Goal: Transaction & Acquisition: Purchase product/service

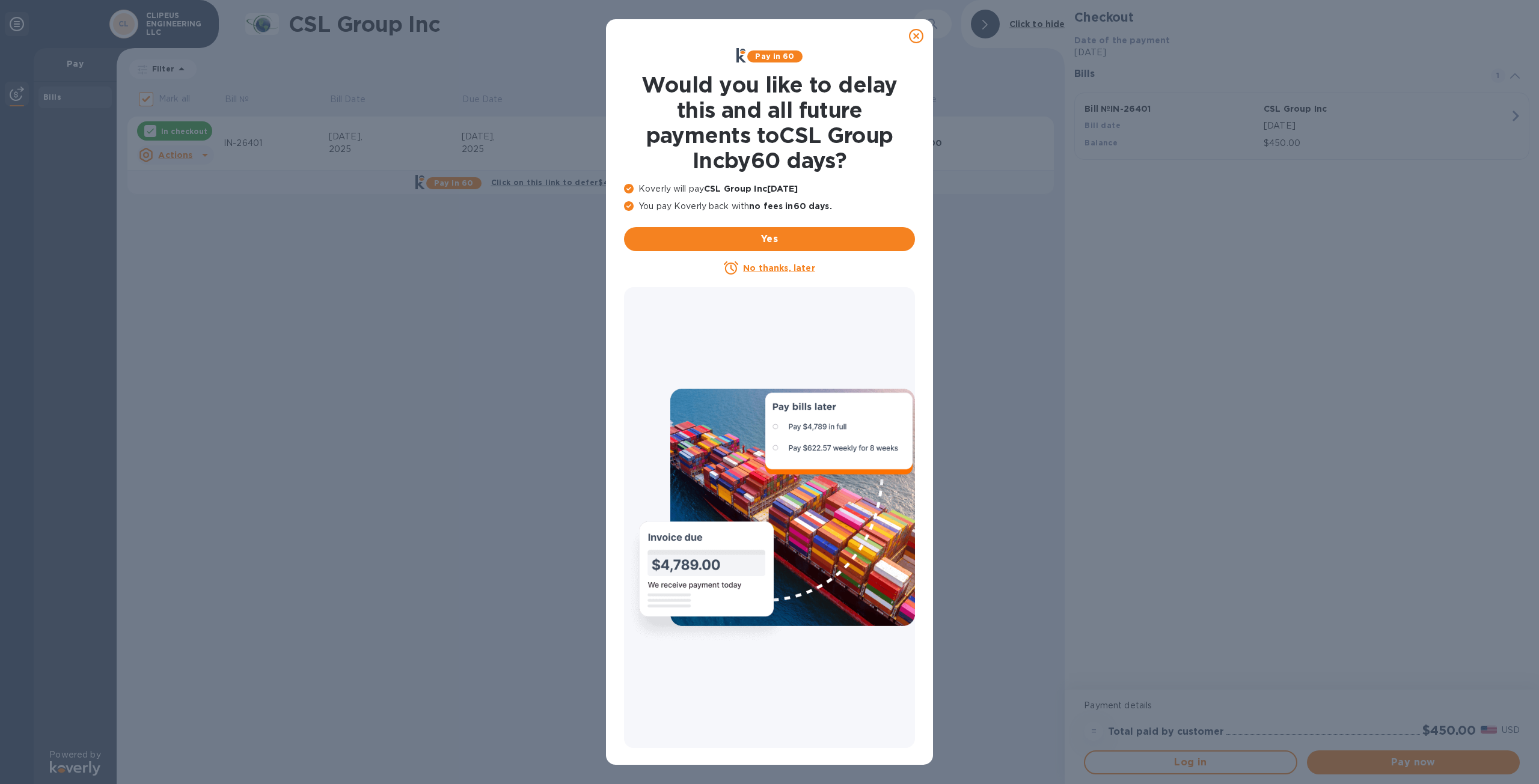
click at [920, 35] on icon at bounding box center [916, 35] width 14 height 14
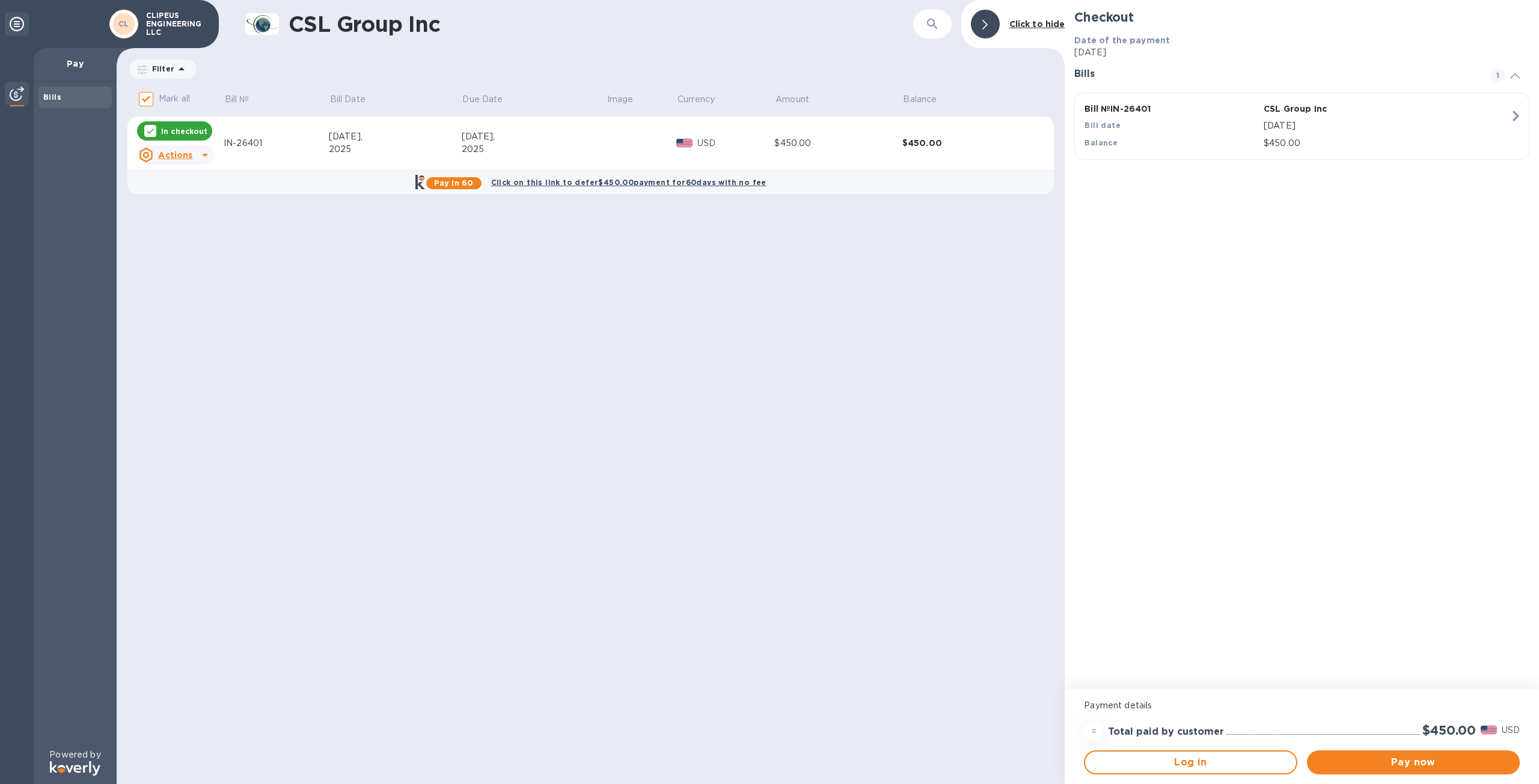
click at [1411, 764] on span "Pay now" at bounding box center [1413, 762] width 194 height 14
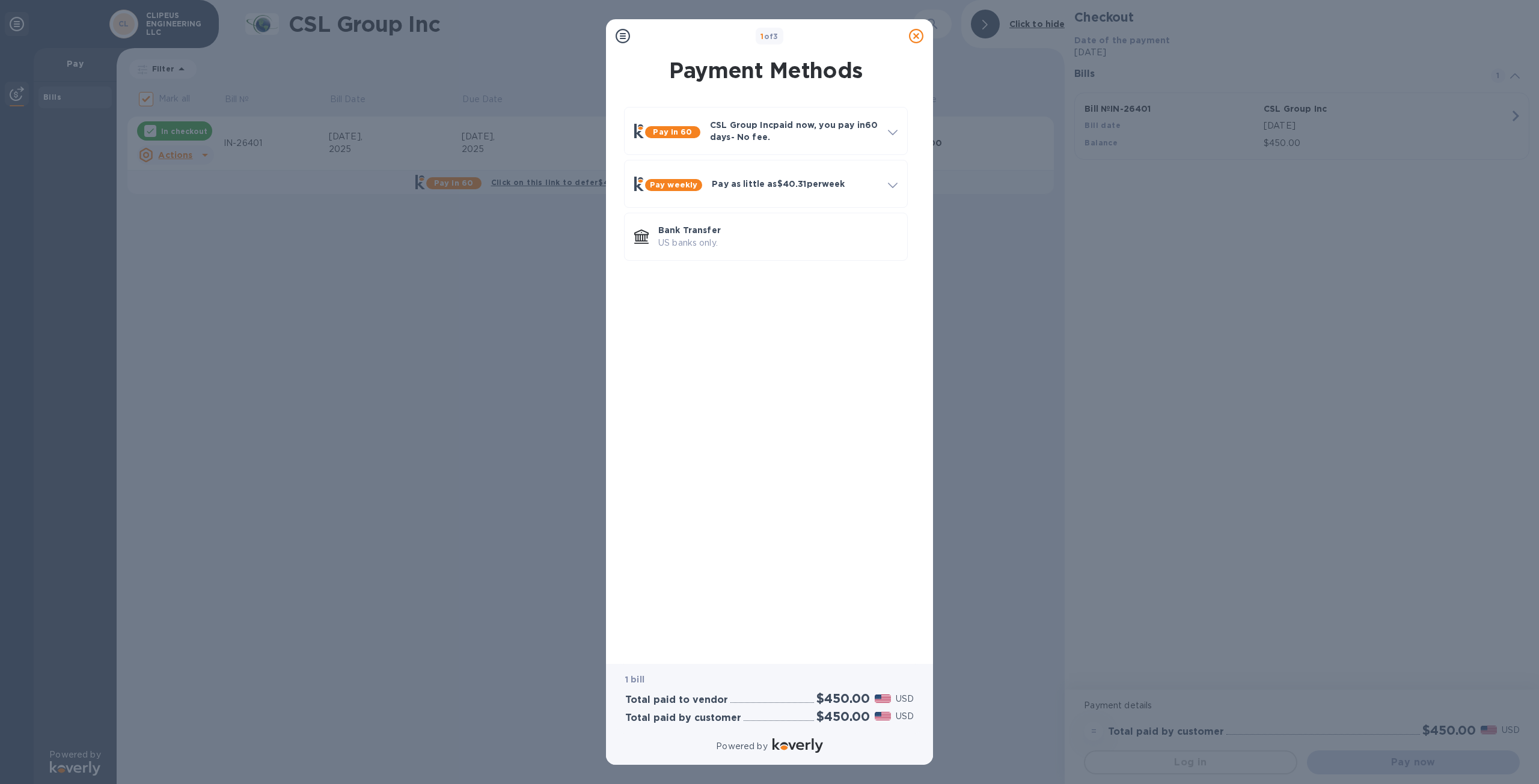
click at [669, 252] on div "Bank Transfer US banks only." at bounding box center [778, 237] width 249 height 34
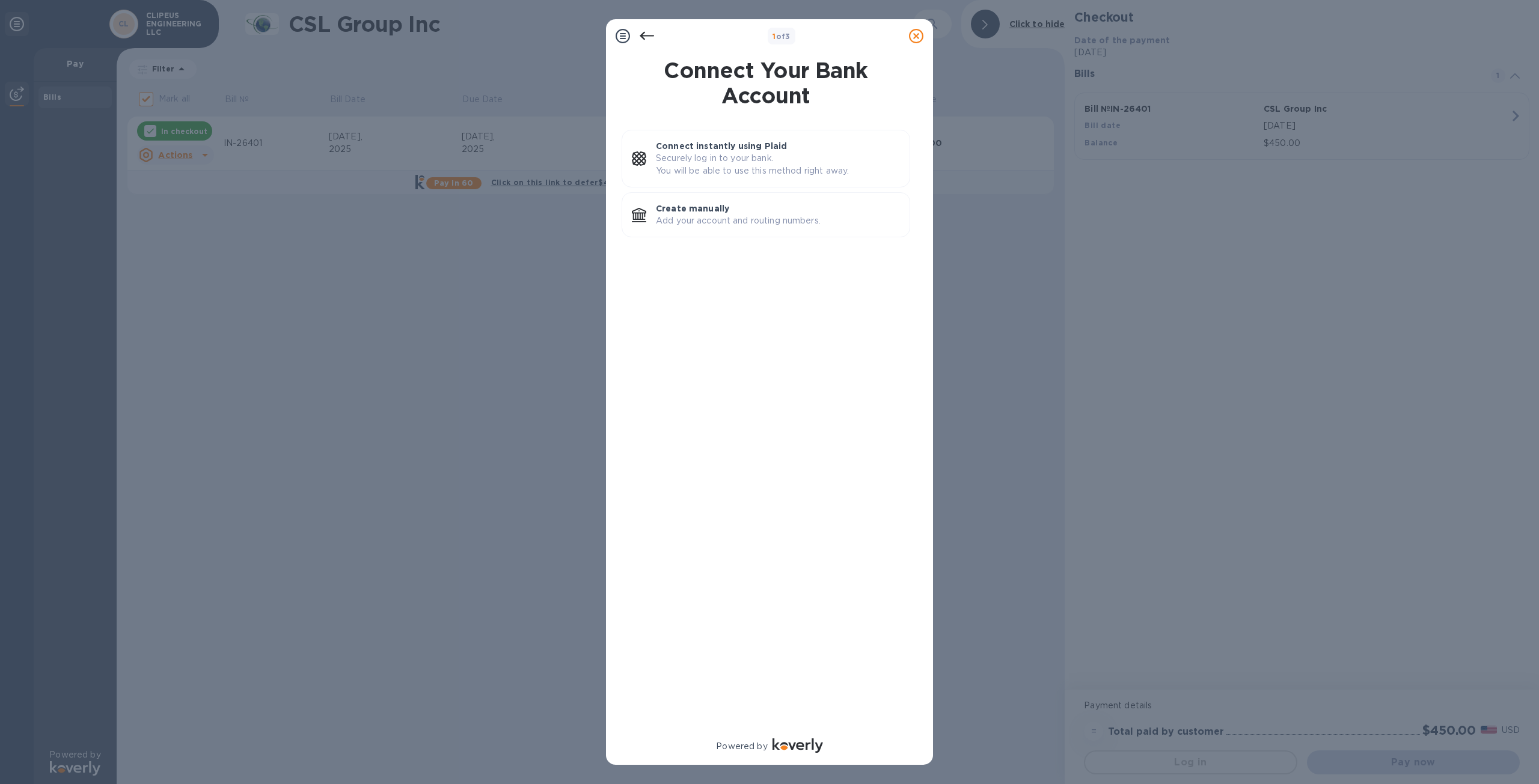
click at [695, 219] on p "Add your account and routing numbers." at bounding box center [779, 221] width 245 height 12
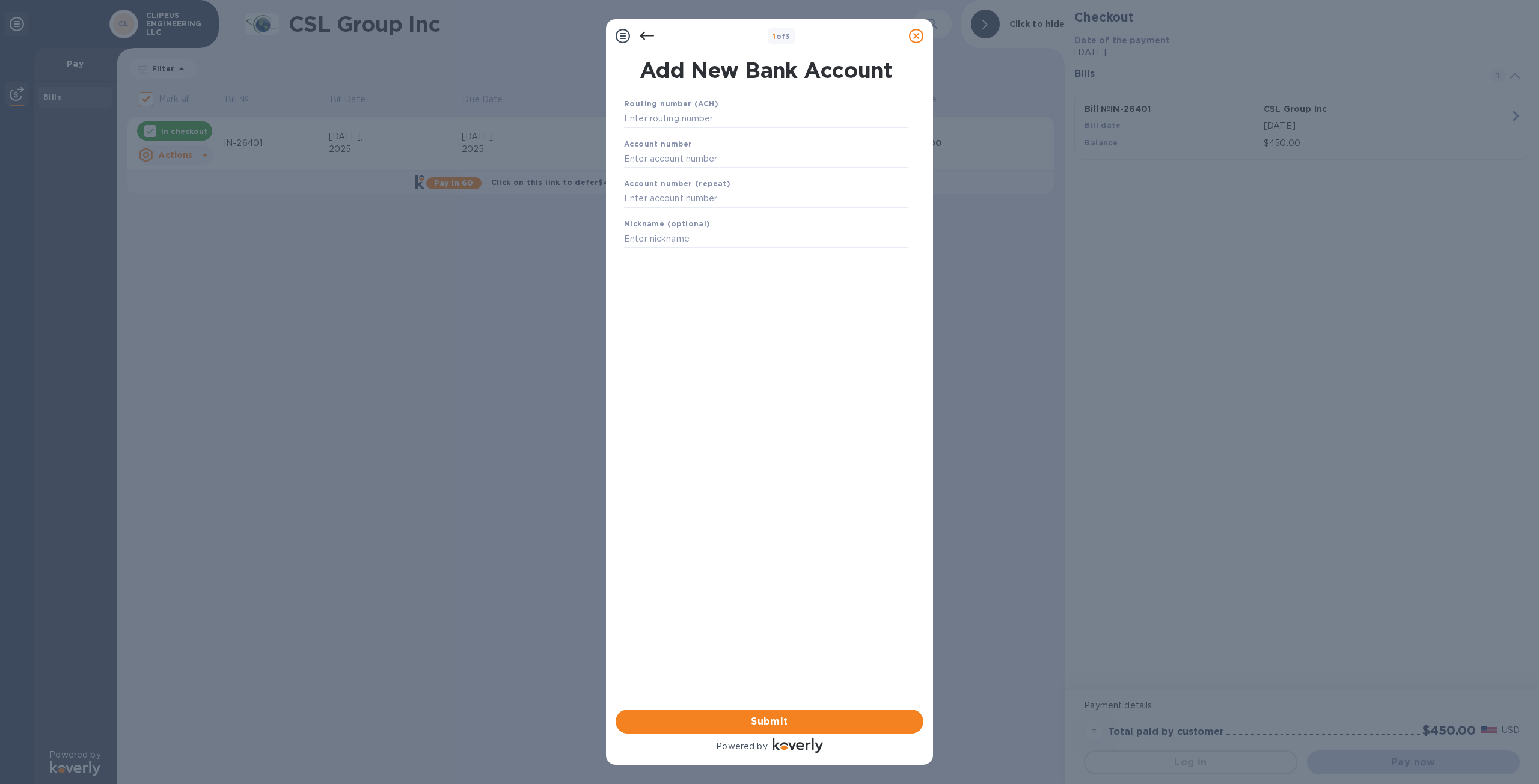
click at [682, 123] on input "text" at bounding box center [765, 118] width 284 height 18
click at [679, 159] on input "text" at bounding box center [765, 159] width 284 height 18
paste input "485015942613"
type input "485015942613"
click at [671, 201] on input "text" at bounding box center [765, 199] width 284 height 18
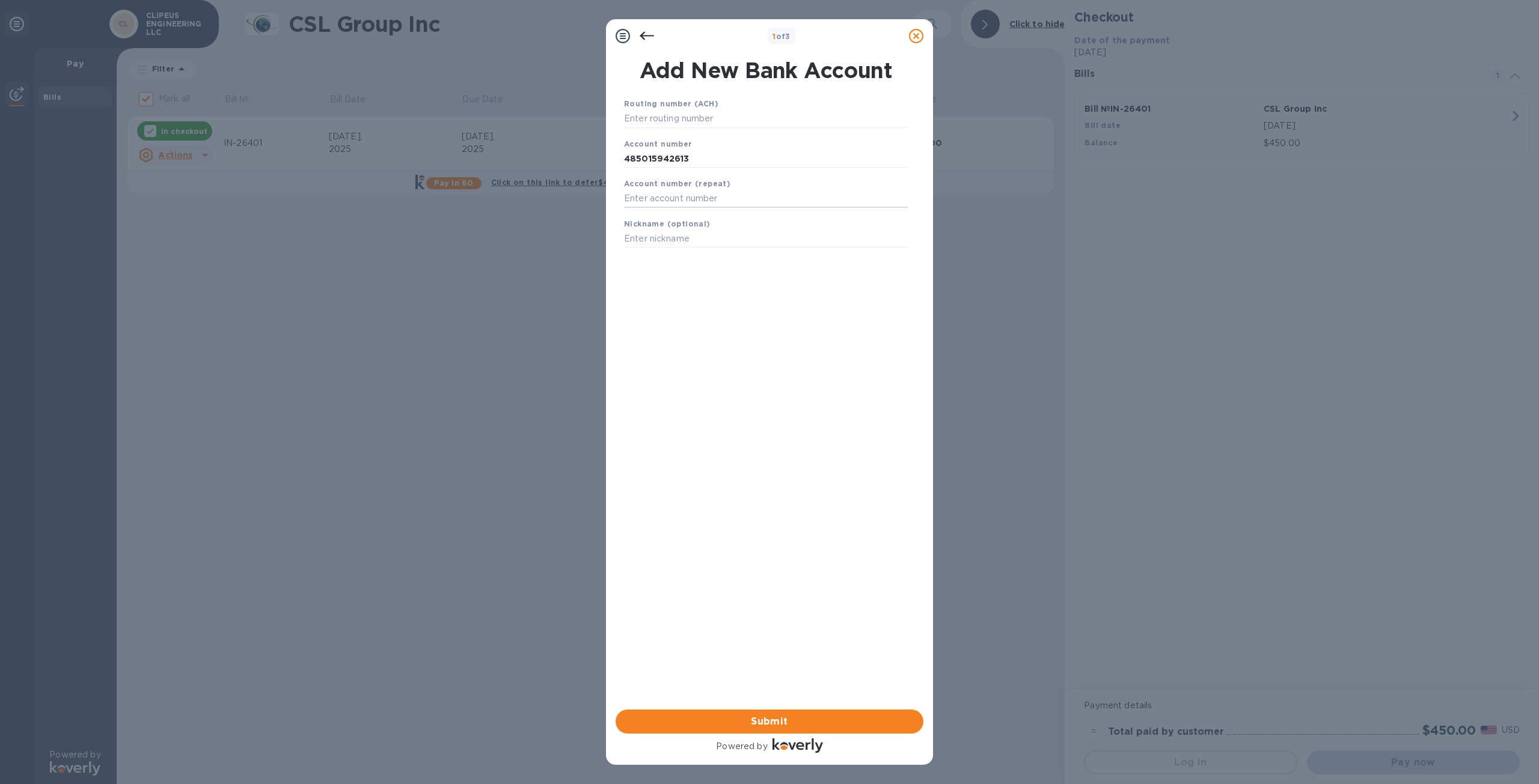
paste input "485015942613"
type input "485015942613"
click at [663, 119] on input "text" at bounding box center [765, 118] width 284 height 18
click at [645, 117] on input "text" at bounding box center [765, 118] width 284 height 18
paste input "323070380"
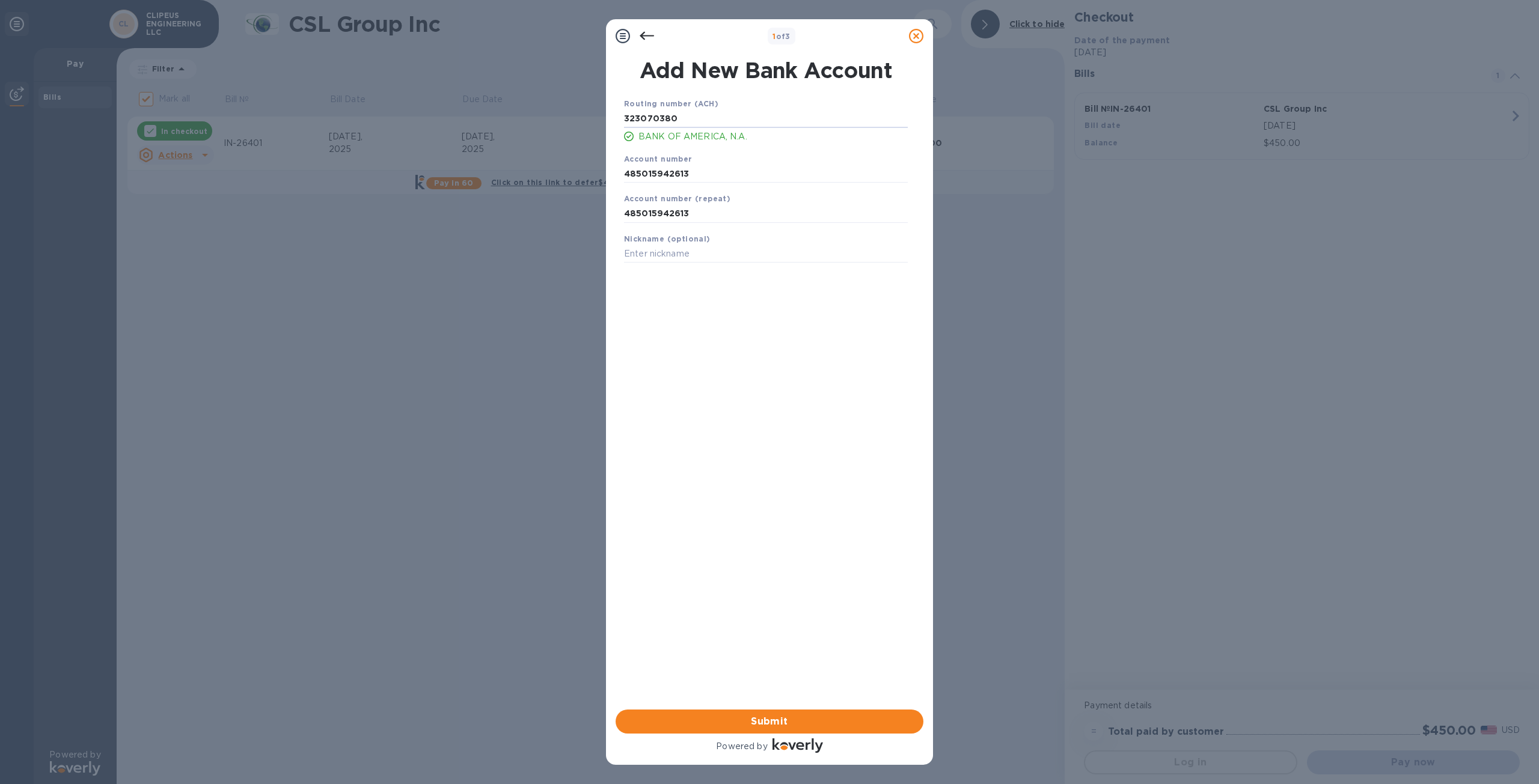
type input "323070380"
click at [724, 427] on div "Routing number (ACH) [US_BANK_ROUTING_MICR] BANK OF AMERICA, N.A. Account numbe…" at bounding box center [766, 388] width 308 height 601
click at [780, 718] on span "Submit" at bounding box center [770, 721] width 289 height 14
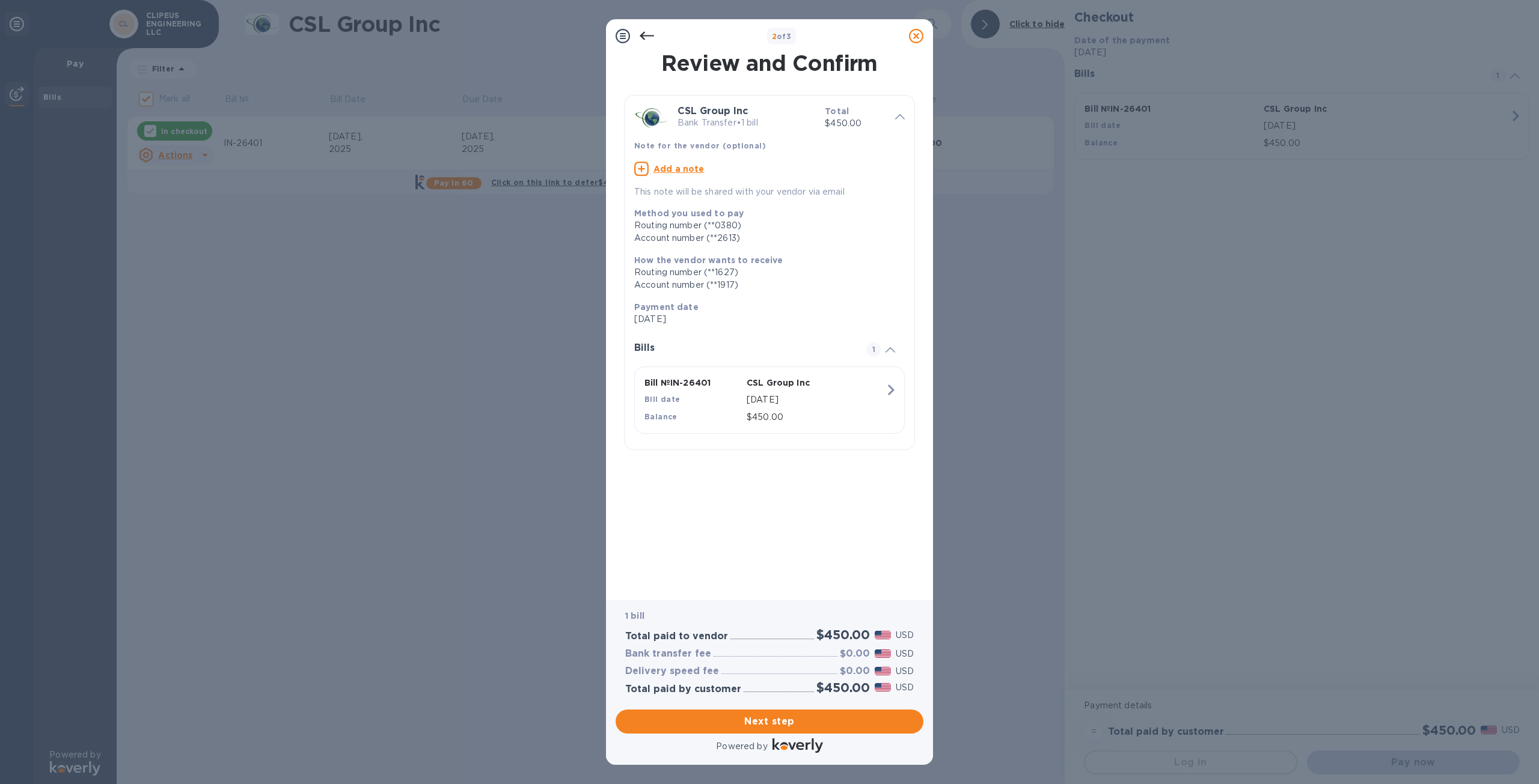
click at [782, 723] on span "Next step" at bounding box center [770, 721] width 289 height 14
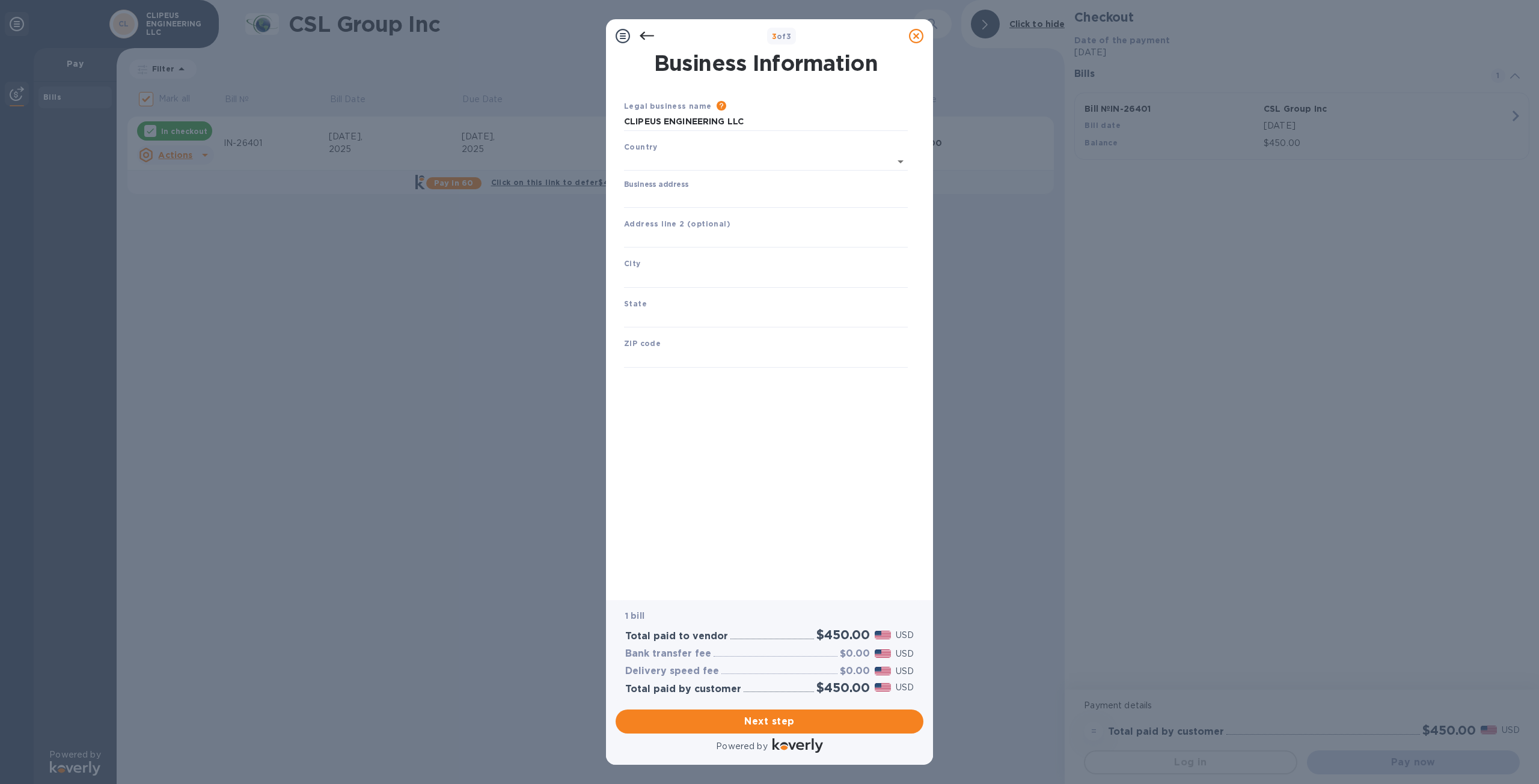
type input "[GEOGRAPHIC_DATA]"
click at [671, 198] on input "Business address" at bounding box center [765, 196] width 284 height 18
type input "[STREET_ADDRESS]"
type input "[GEOGRAPHIC_DATA]"
type input "OR"
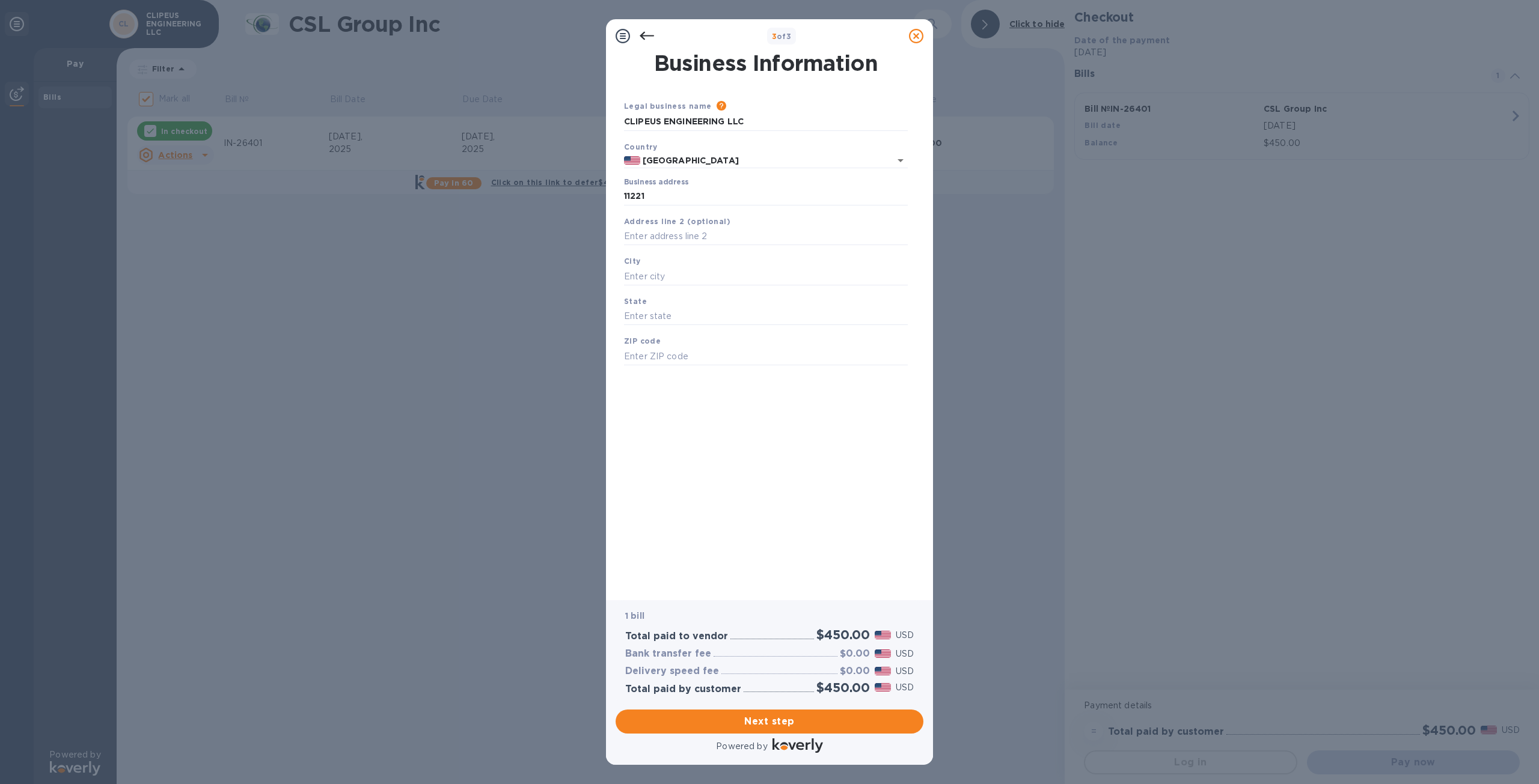
type input "97219"
click at [716, 441] on div "Business Information Legal business name Please provide the legal name that app…" at bounding box center [770, 318] width 296 height 531
click at [785, 718] on span "Next step" at bounding box center [770, 721] width 289 height 14
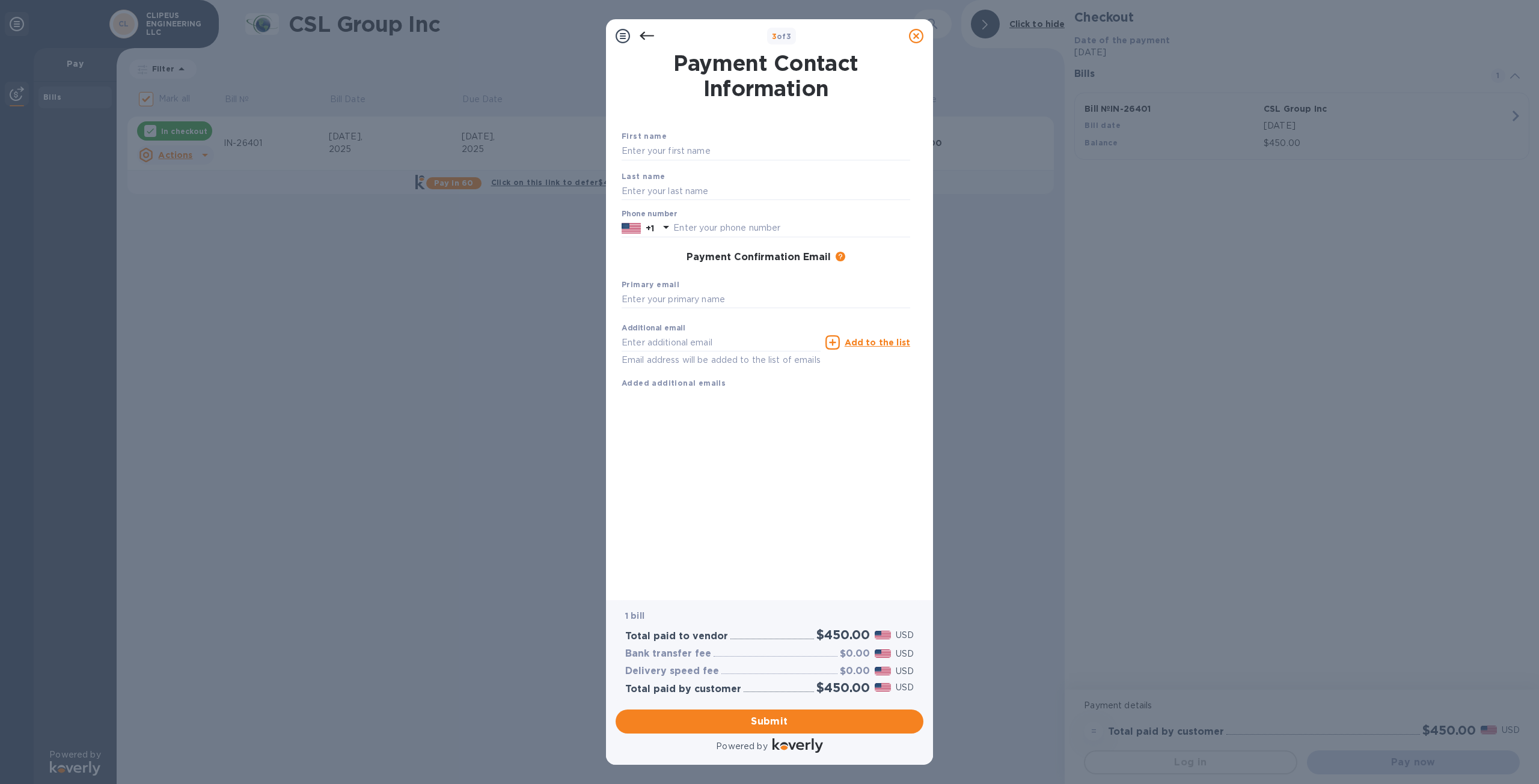
click at [772, 716] on span "Submit" at bounding box center [770, 721] width 289 height 14
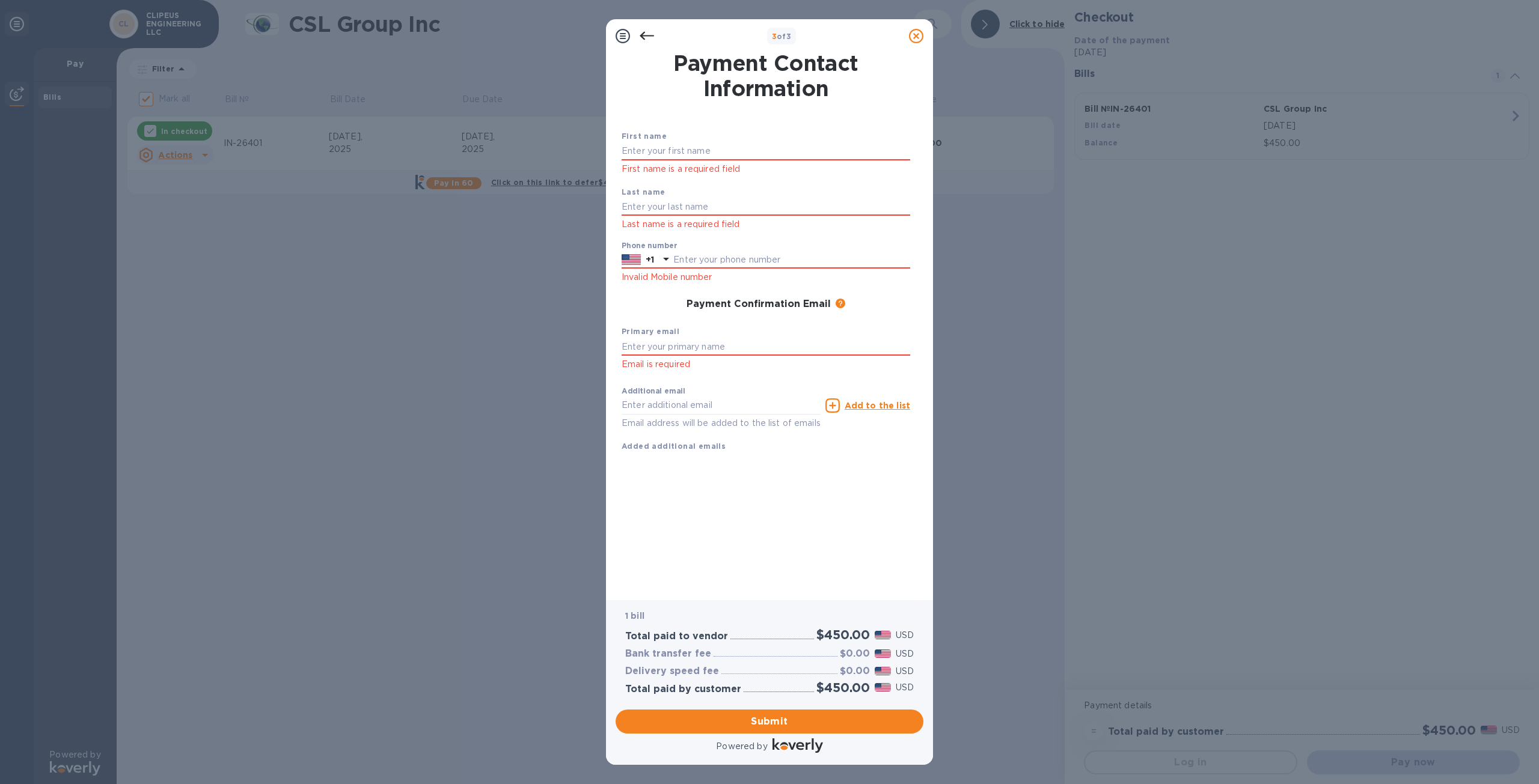
click at [658, 153] on input "text" at bounding box center [766, 151] width 289 height 18
type input "[PERSON_NAME]"
type input "r"
type input "[PERSON_NAME]"
type input "5035601432"
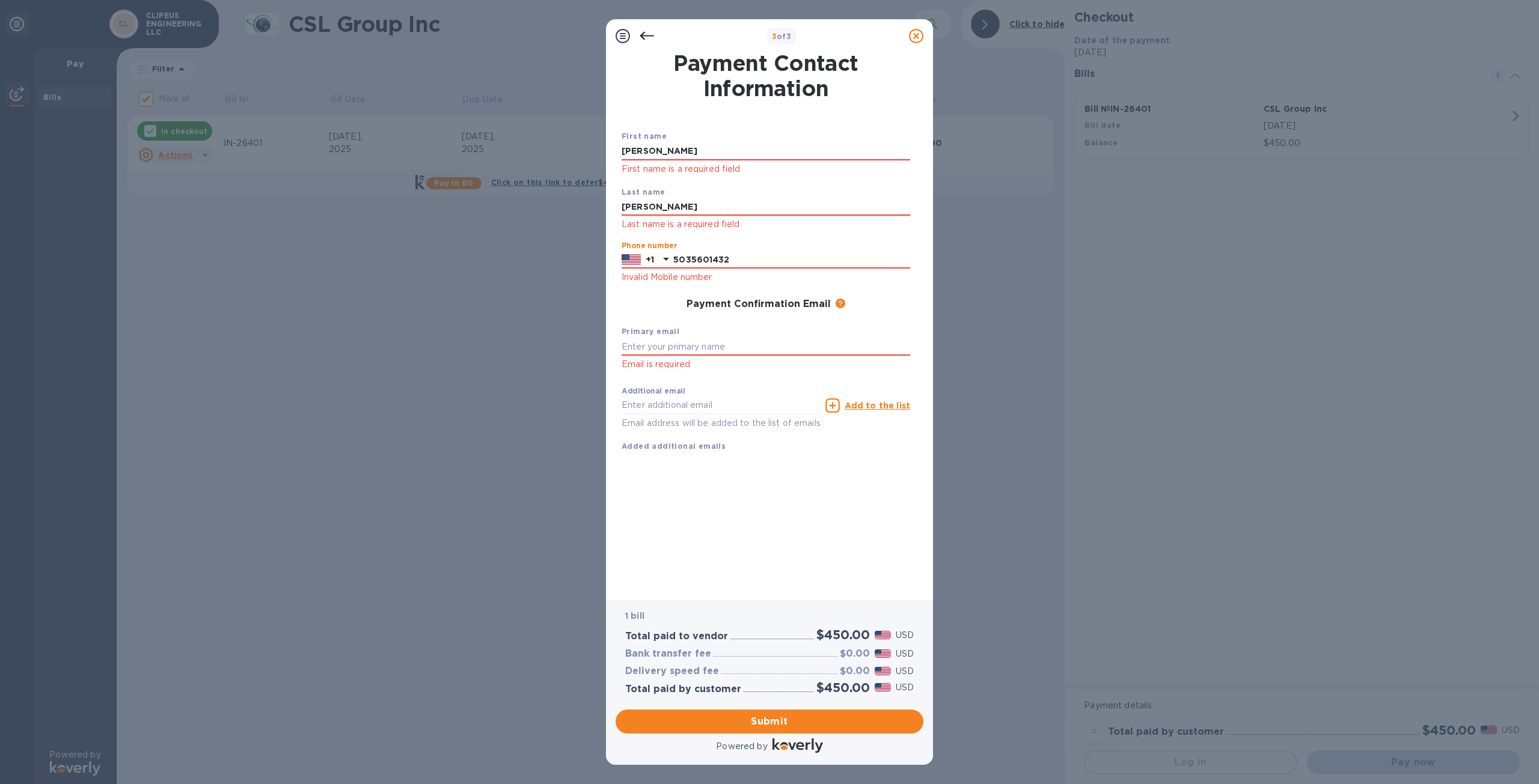
click at [669, 343] on input "text" at bounding box center [766, 347] width 289 height 18
type input "[PERSON_NAME][EMAIL_ADDRESS][DOMAIN_NAME]"
click at [766, 510] on div "Payment Contact Information First name [PERSON_NAME] First name is a required f…" at bounding box center [770, 318] width 296 height 531
click at [765, 718] on span "Submit" at bounding box center [770, 721] width 289 height 14
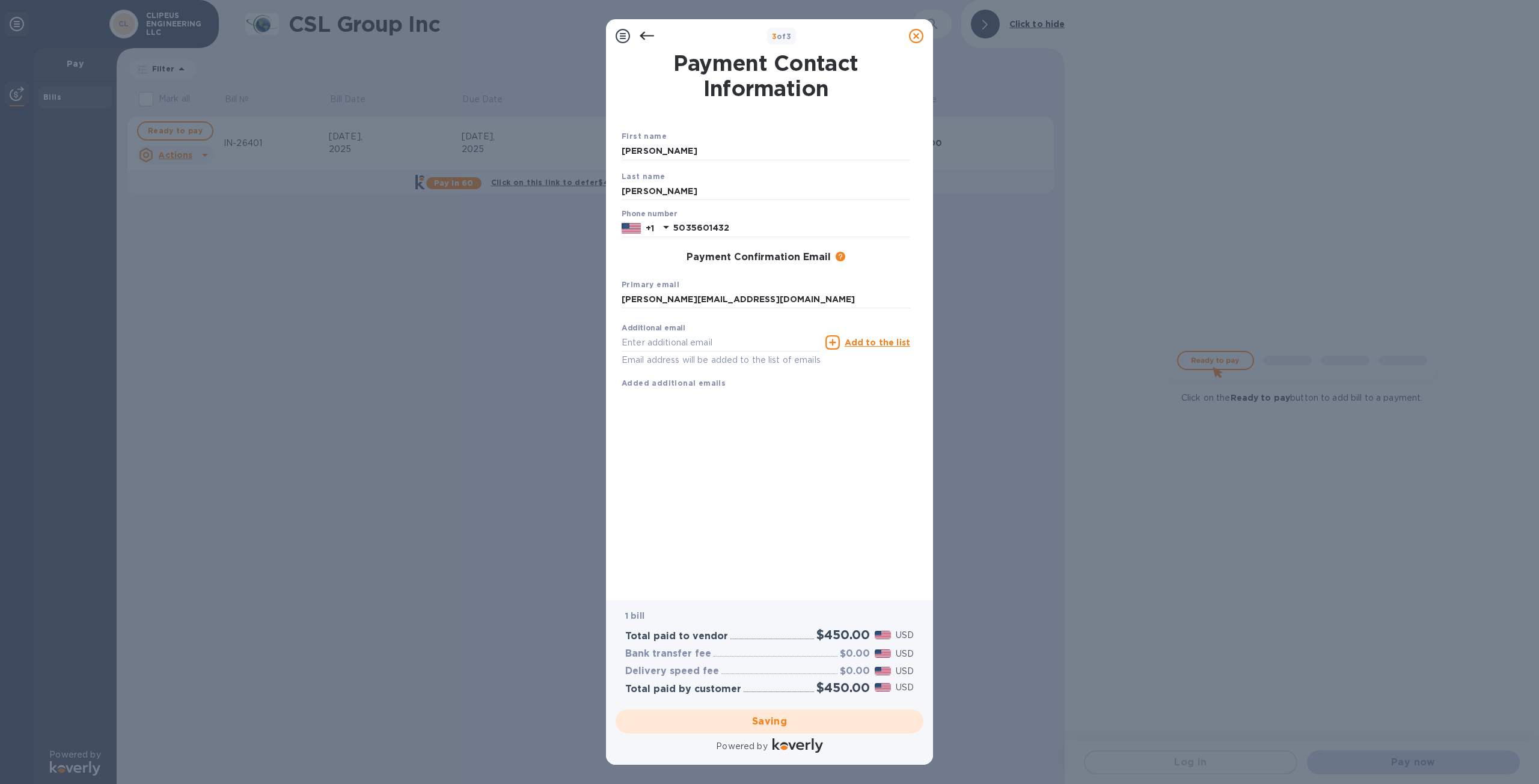
checkbox input "false"
